Goal: Task Accomplishment & Management: Use online tool/utility

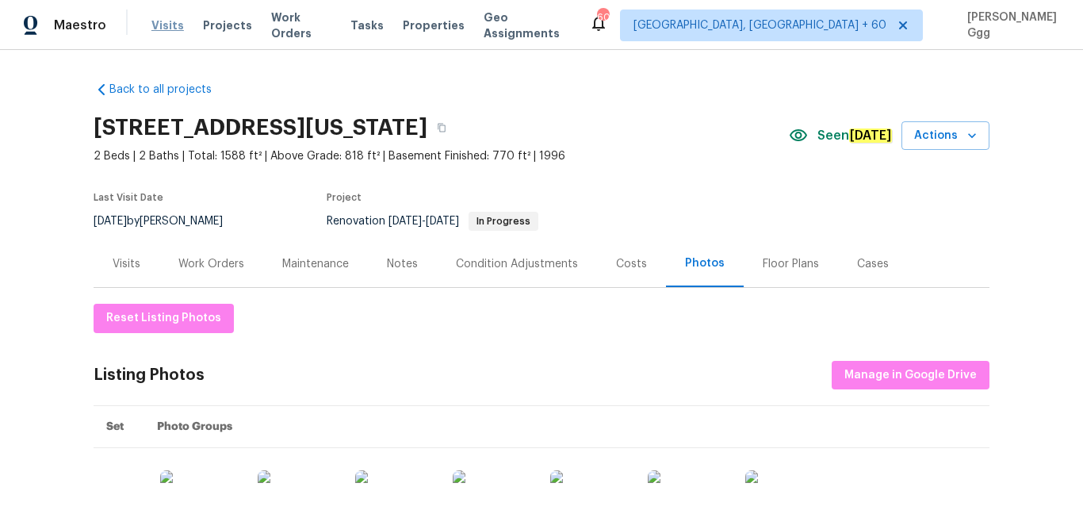
click at [155, 30] on span "Visits" at bounding box center [167, 25] width 33 height 16
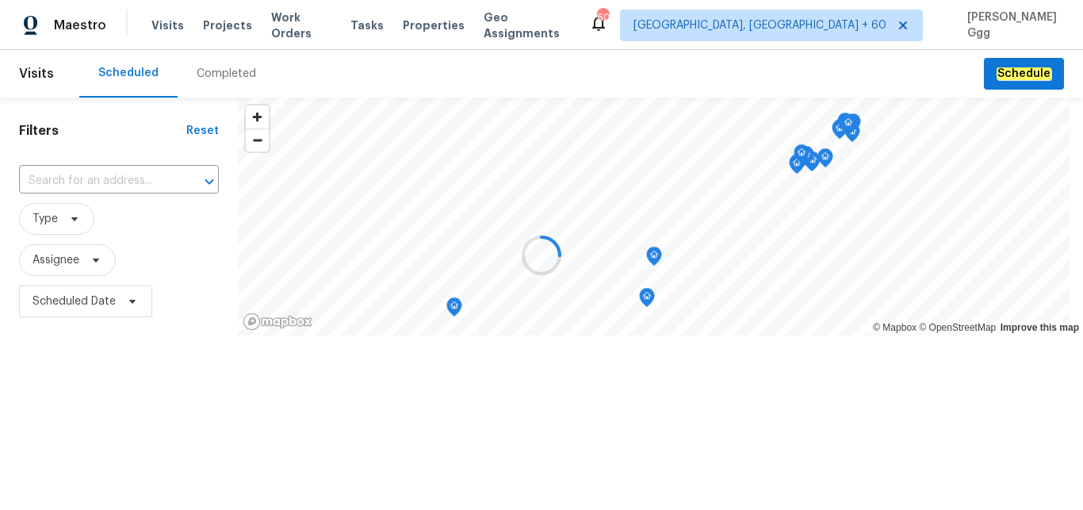
click at [197, 67] on div "Completed" at bounding box center [226, 74] width 59 height 16
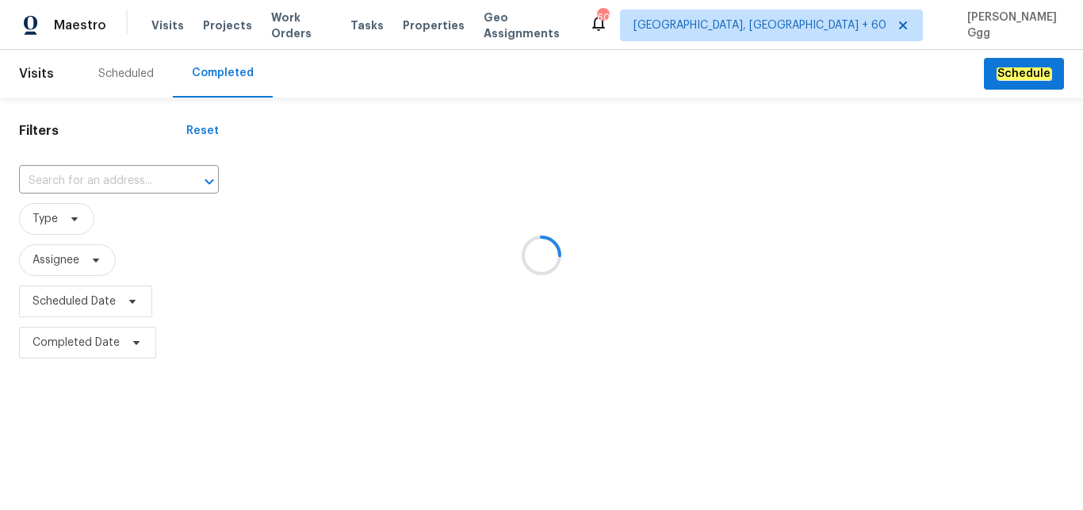
click at [67, 174] on div at bounding box center [541, 255] width 1083 height 510
click at [46, 183] on div at bounding box center [541, 255] width 1083 height 510
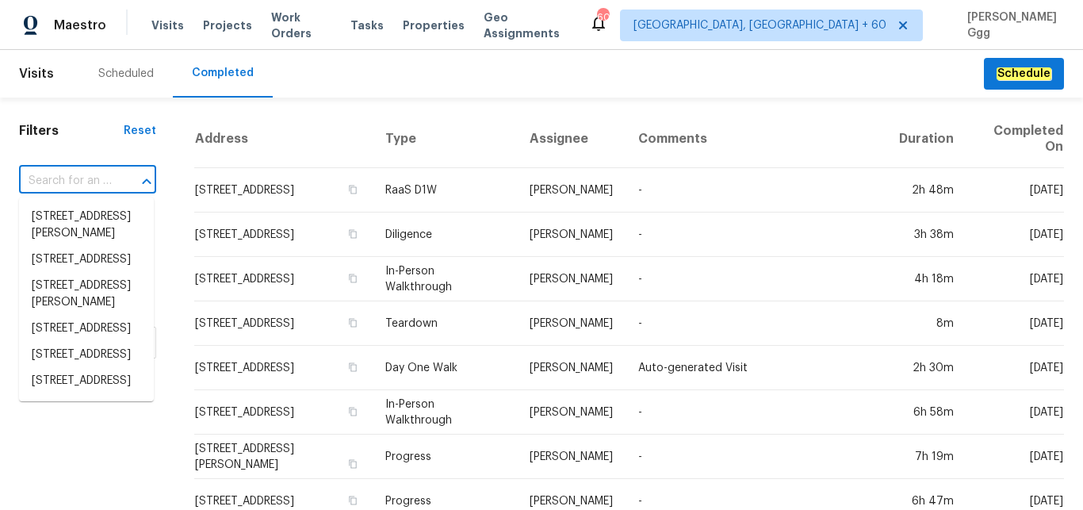
paste input "[STREET_ADDRESS][PERSON_NAME]"
type input "[STREET_ADDRESS][PERSON_NAME]"
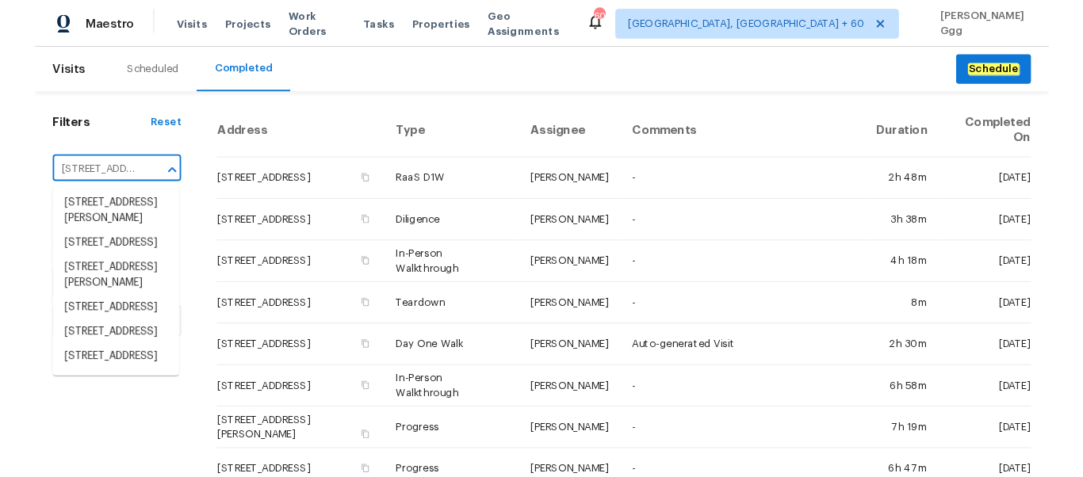
scroll to position [0, 140]
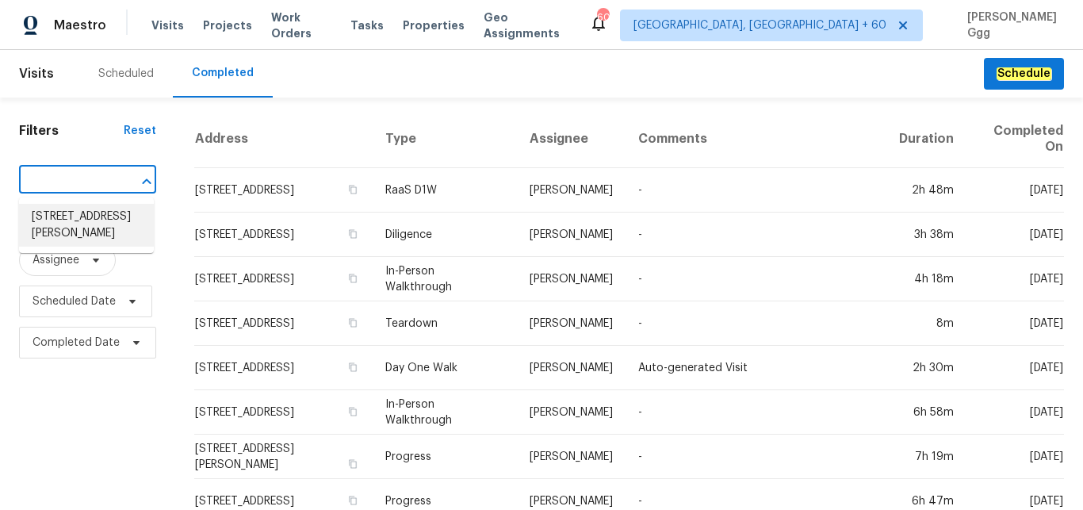
click at [73, 228] on li "[STREET_ADDRESS][PERSON_NAME]" at bounding box center [86, 225] width 135 height 43
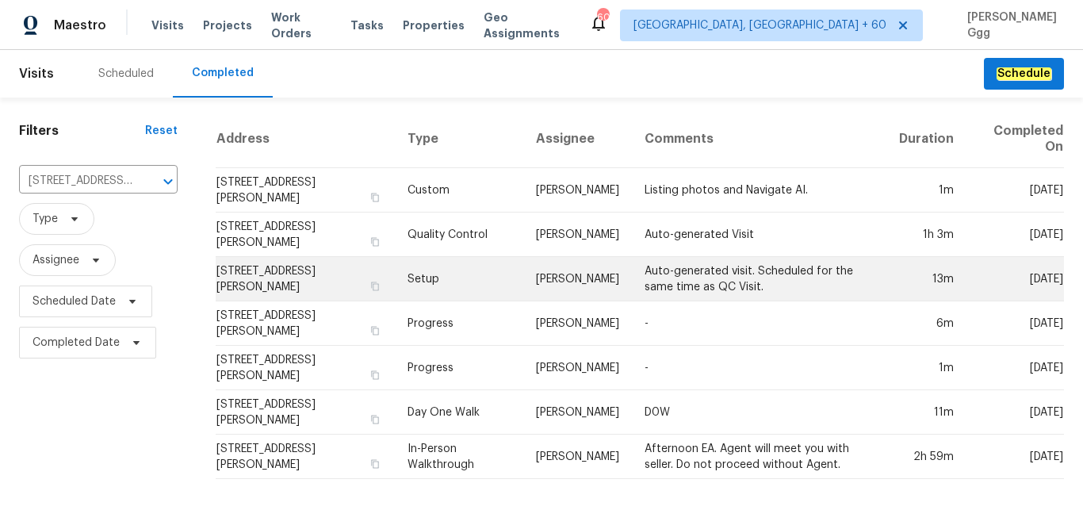
click at [435, 274] on td "Setup" at bounding box center [459, 279] width 128 height 44
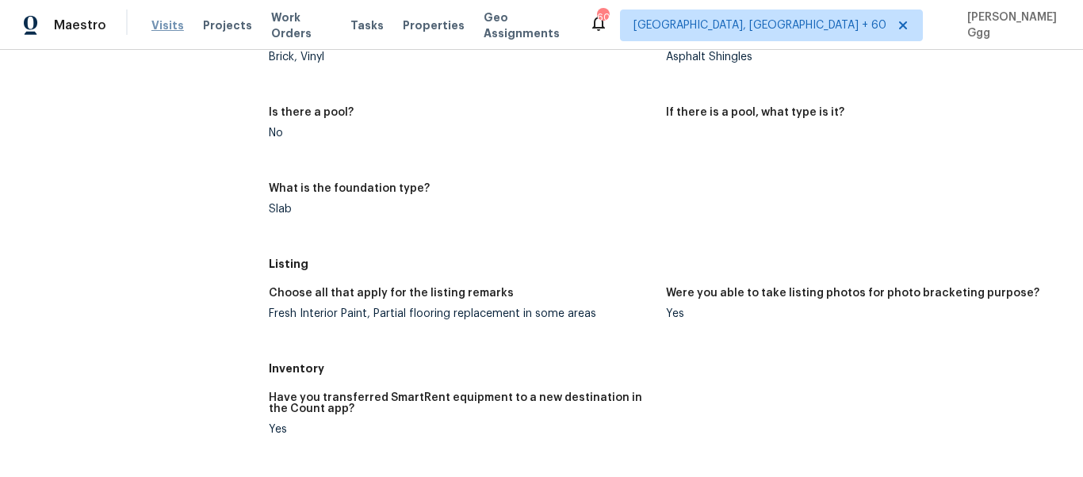
scroll to position [884, 0]
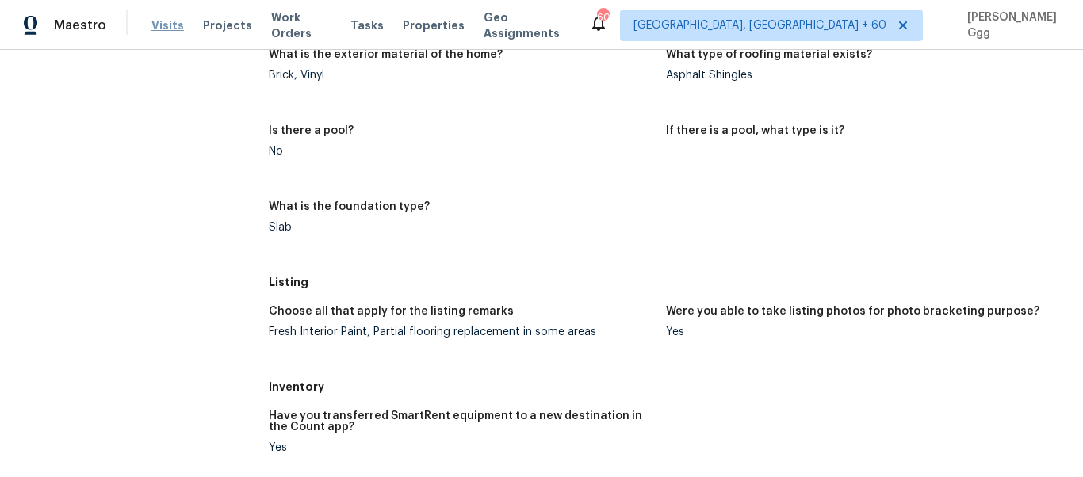
click at [163, 28] on span "Visits" at bounding box center [167, 25] width 33 height 16
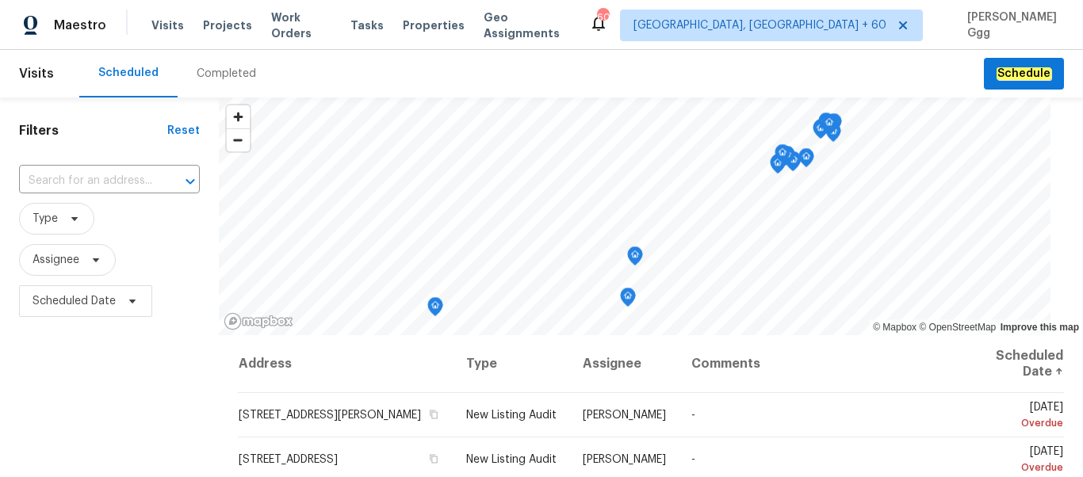
click at [205, 72] on div "Completed" at bounding box center [226, 74] width 59 height 16
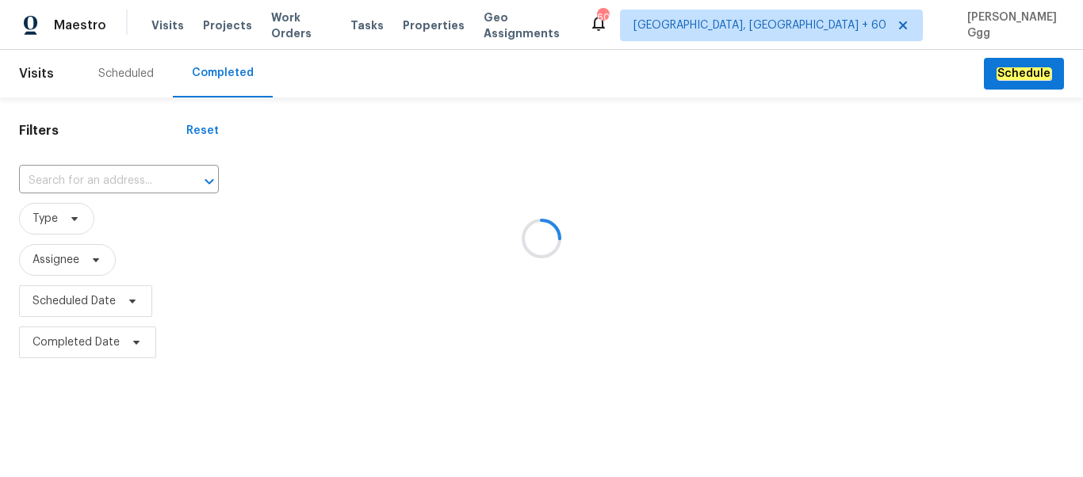
click at [60, 182] on div at bounding box center [541, 238] width 1083 height 477
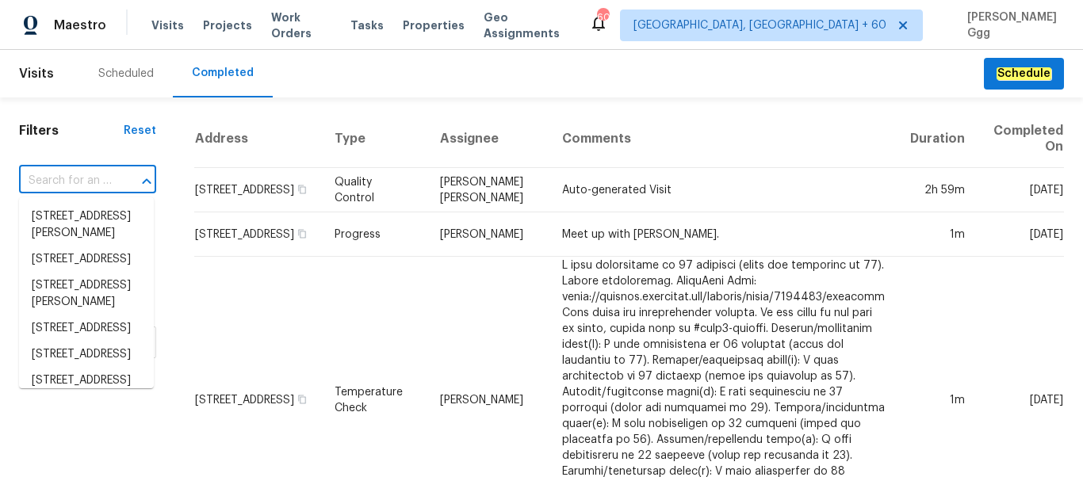
click at [56, 179] on input "text" at bounding box center [65, 181] width 93 height 25
paste input "[STREET_ADDRESS]"
type input "[STREET_ADDRESS]"
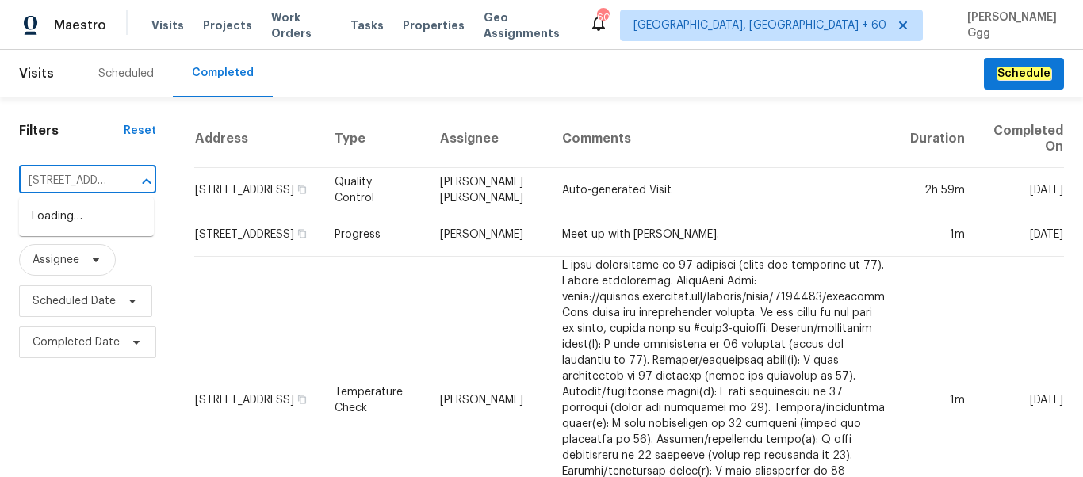
scroll to position [0, 107]
click at [64, 220] on li "[STREET_ADDRESS]" at bounding box center [86, 217] width 135 height 26
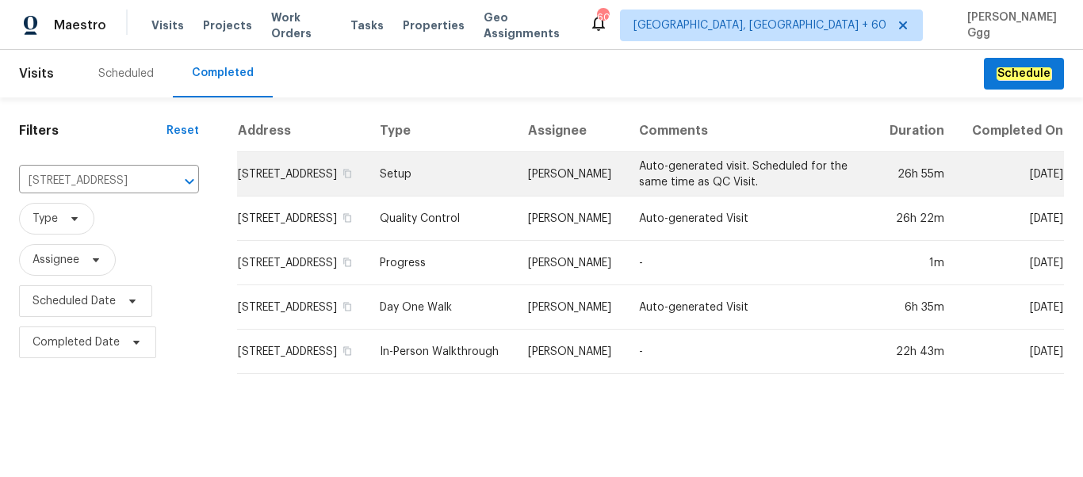
click at [422, 182] on td "Setup" at bounding box center [441, 174] width 148 height 44
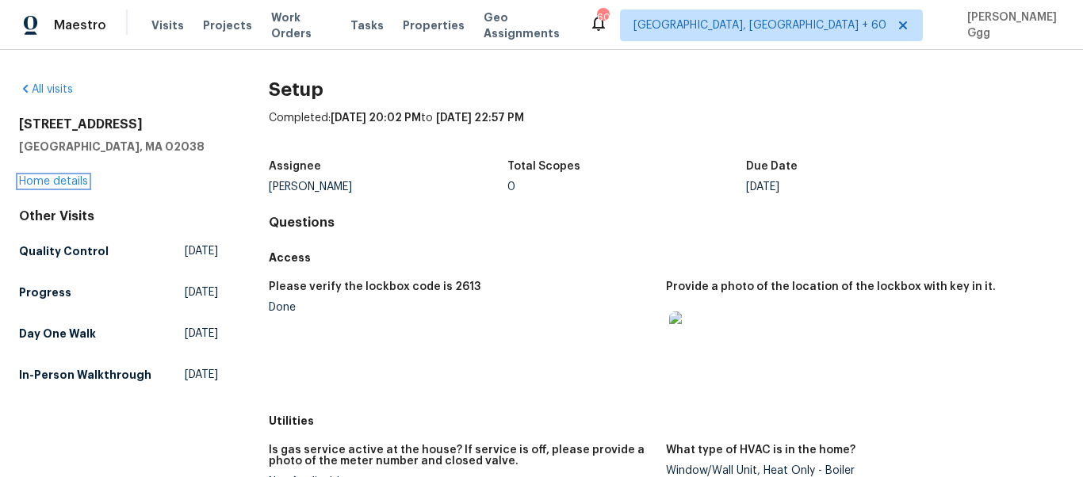
click at [63, 182] on link "Home details" at bounding box center [53, 181] width 69 height 11
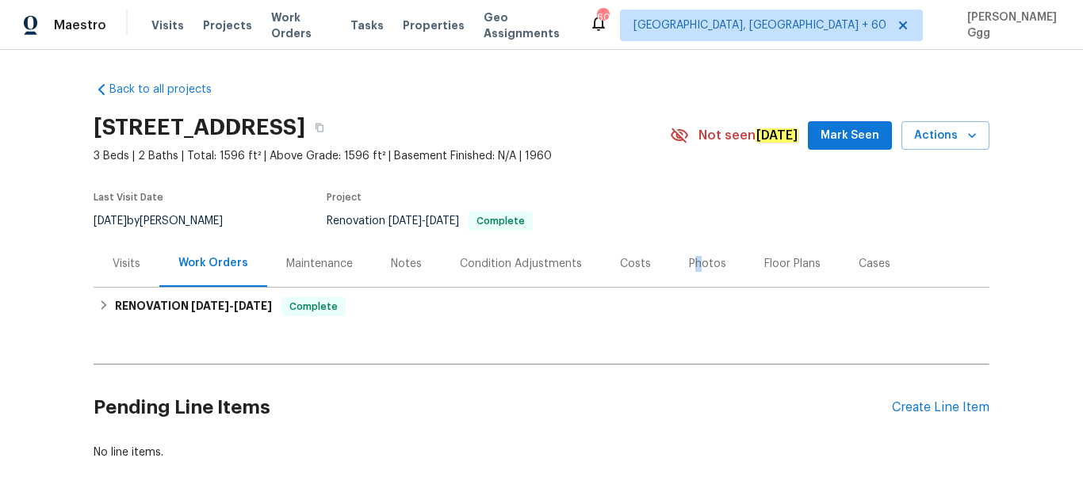
drag, startPoint x: 678, startPoint y: 269, endPoint x: 685, endPoint y: 262, distance: 10.1
click at [689, 262] on div "Photos" at bounding box center [707, 264] width 37 height 16
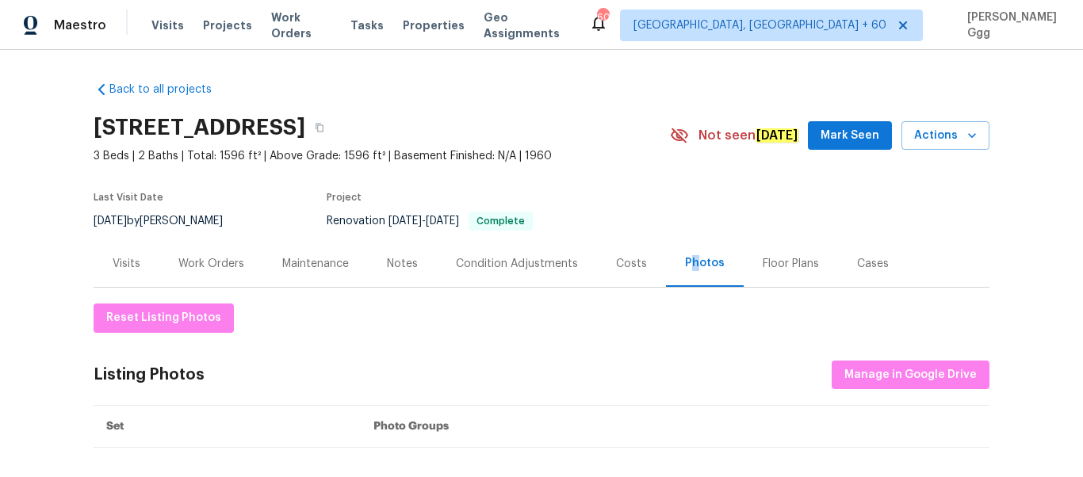
scroll to position [67, 0]
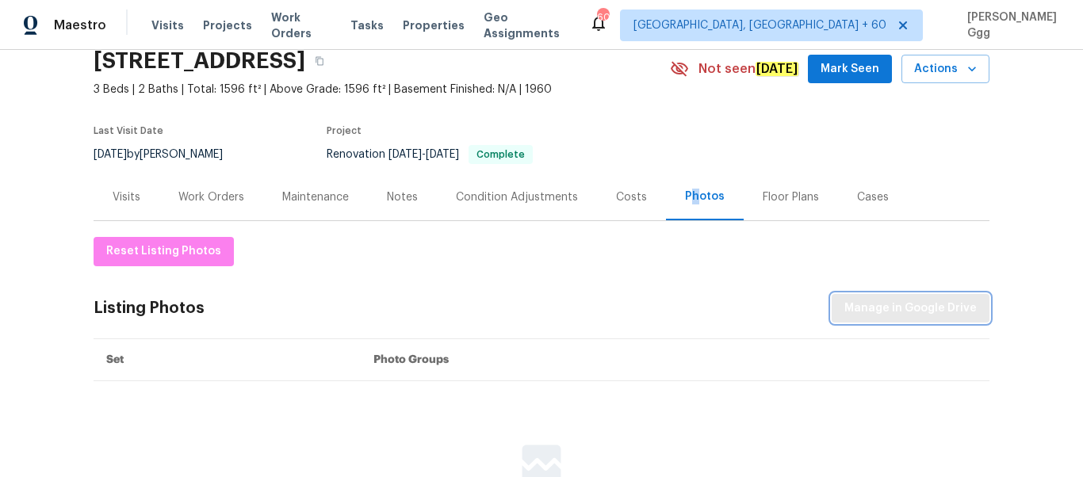
click at [863, 301] on span "Manage in Google Drive" at bounding box center [911, 309] width 132 height 20
